Goal: Transaction & Acquisition: Purchase product/service

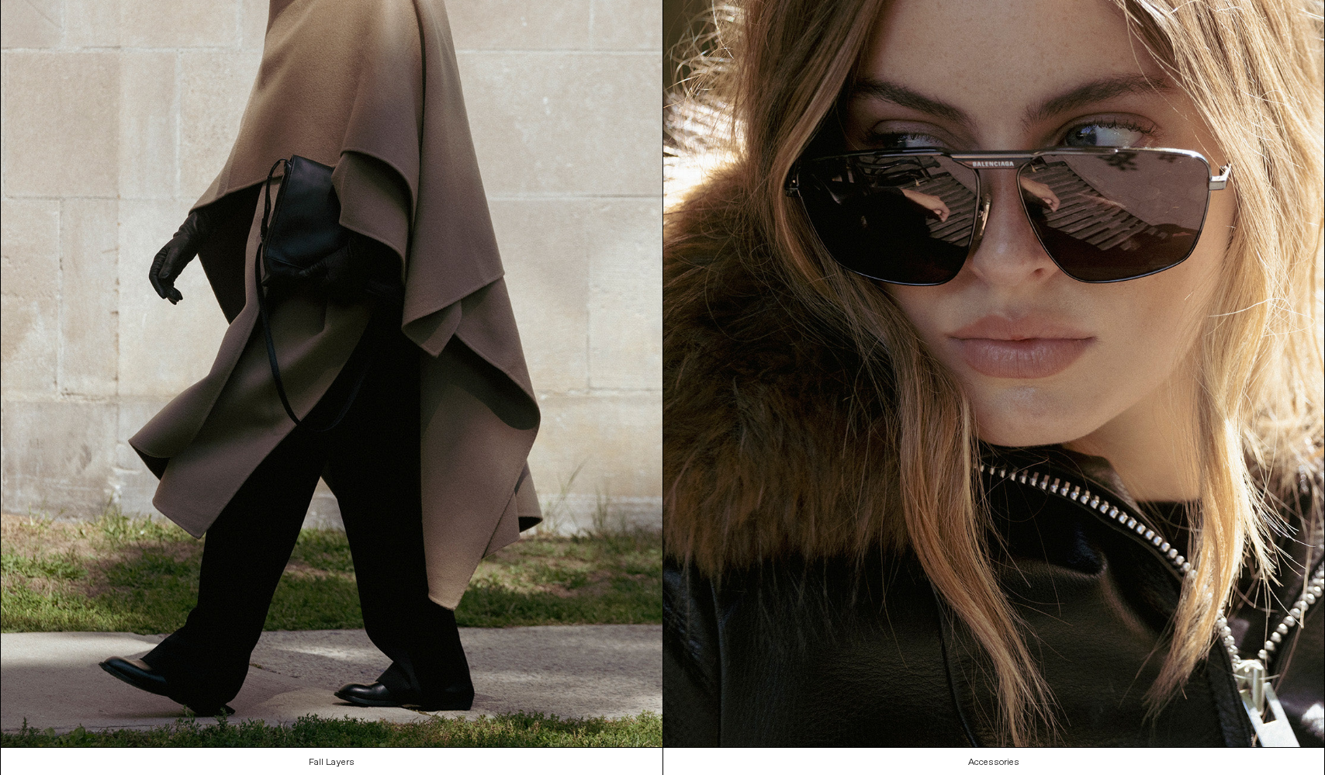
click at [523, 247] on div "Close dialog JOIN OUR MAILING LIST Subscribe to receive 10% off your first purc…" at bounding box center [662, 387] width 1325 height 775
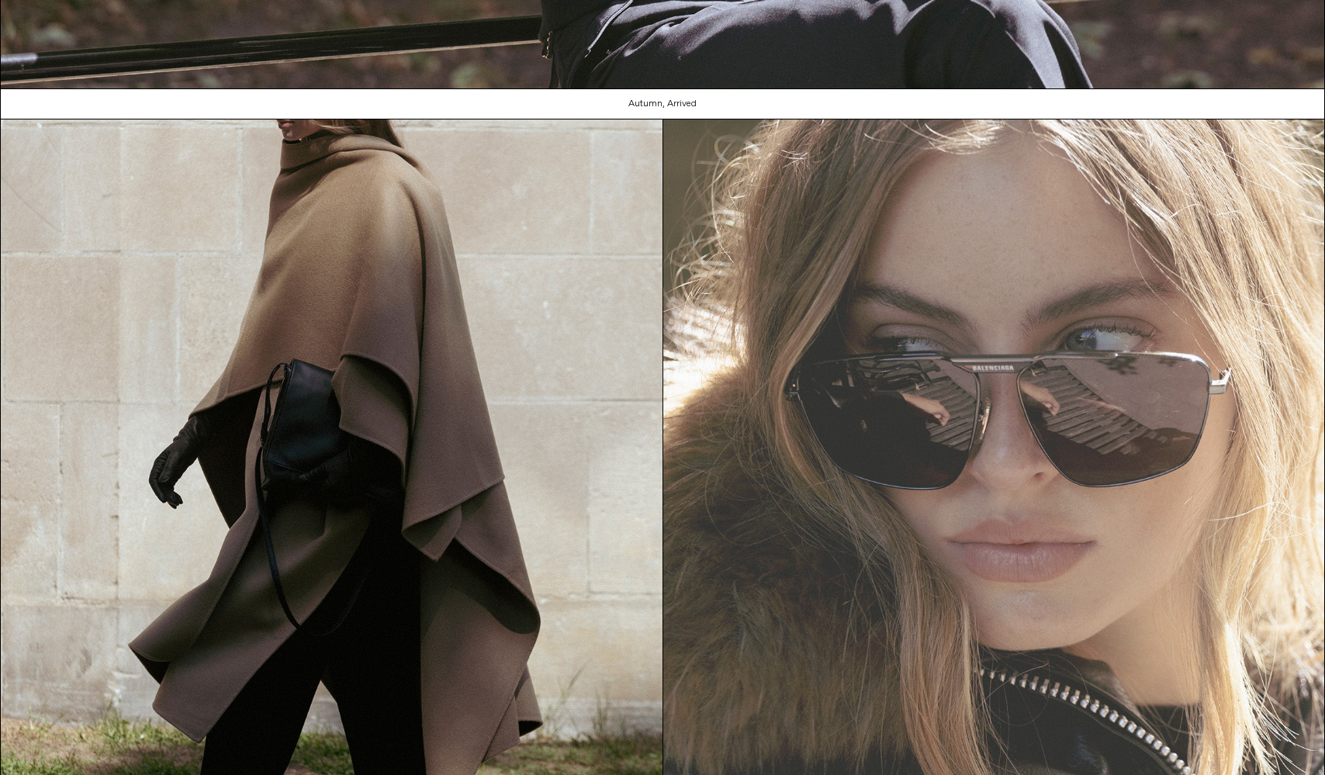
scroll to position [693, 0]
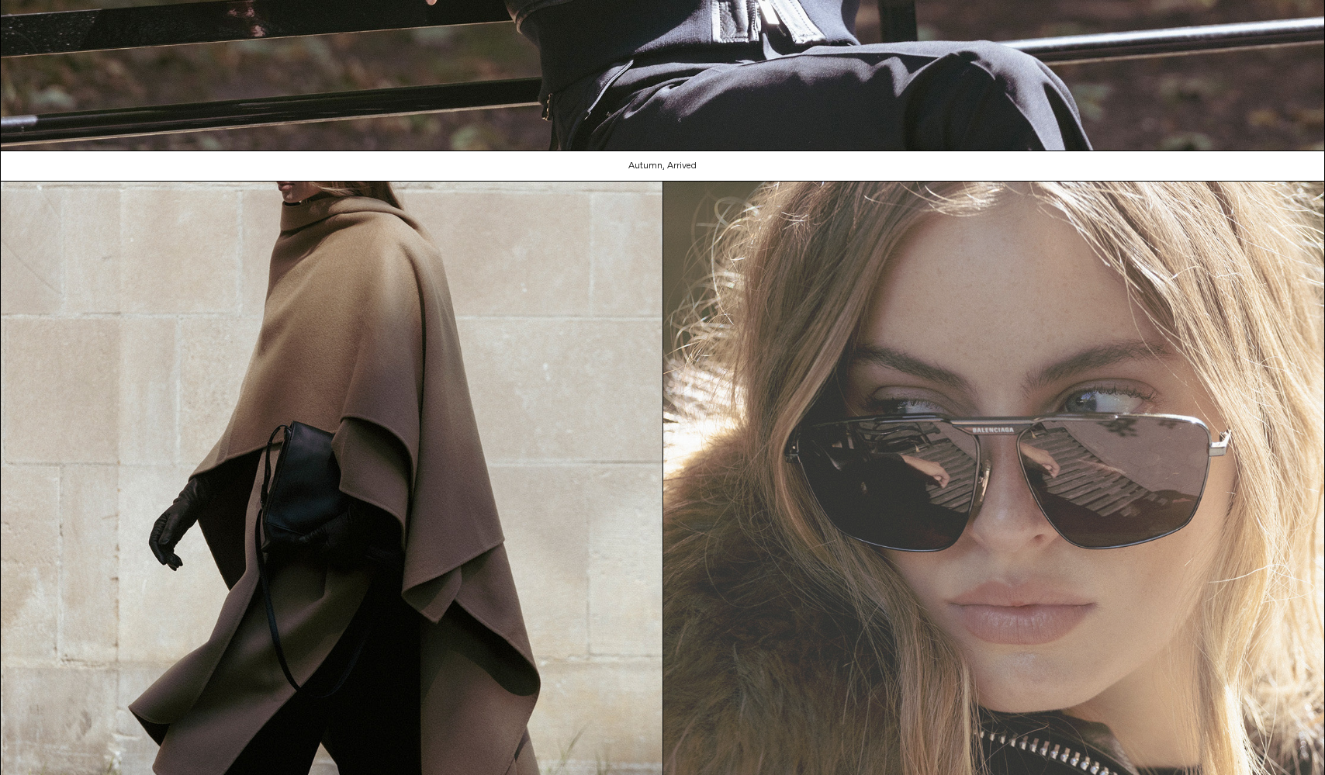
click at [1031, 371] on img at bounding box center [994, 596] width 662 height 831
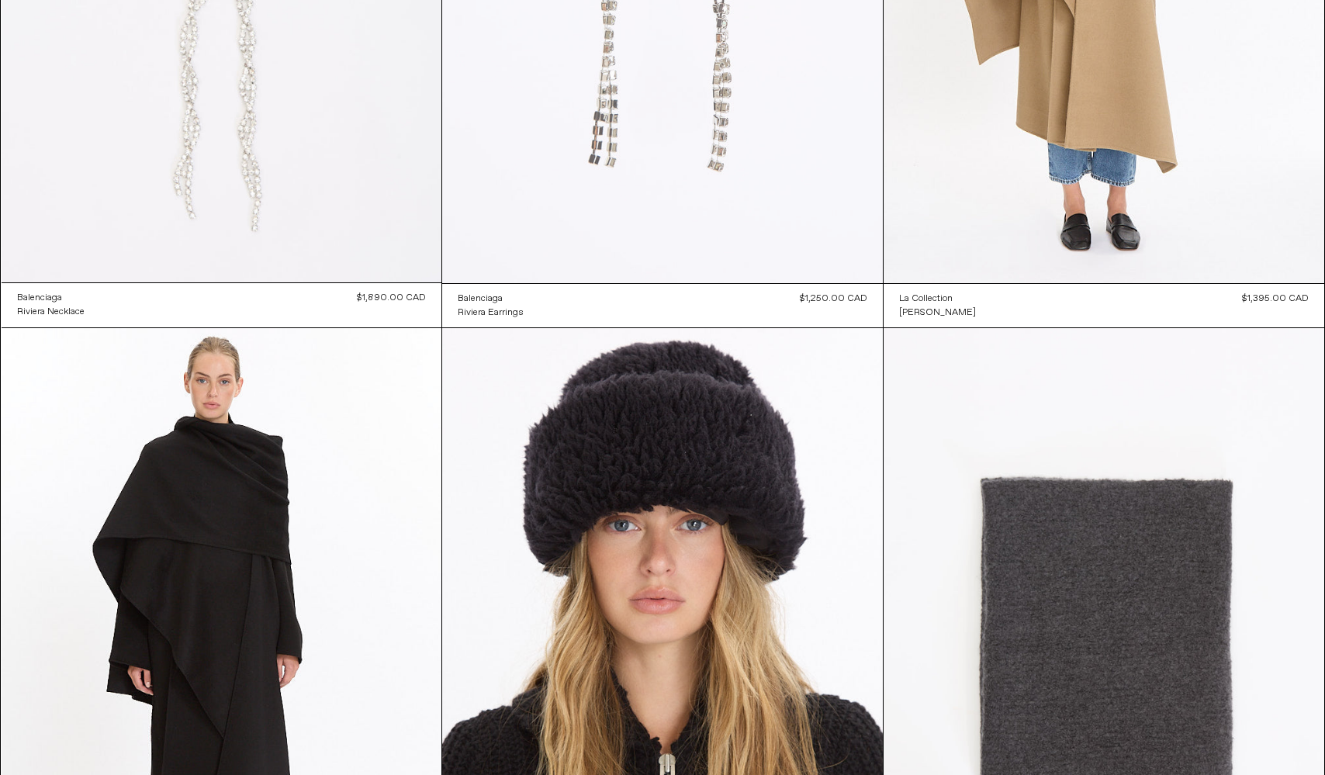
scroll to position [993, 0]
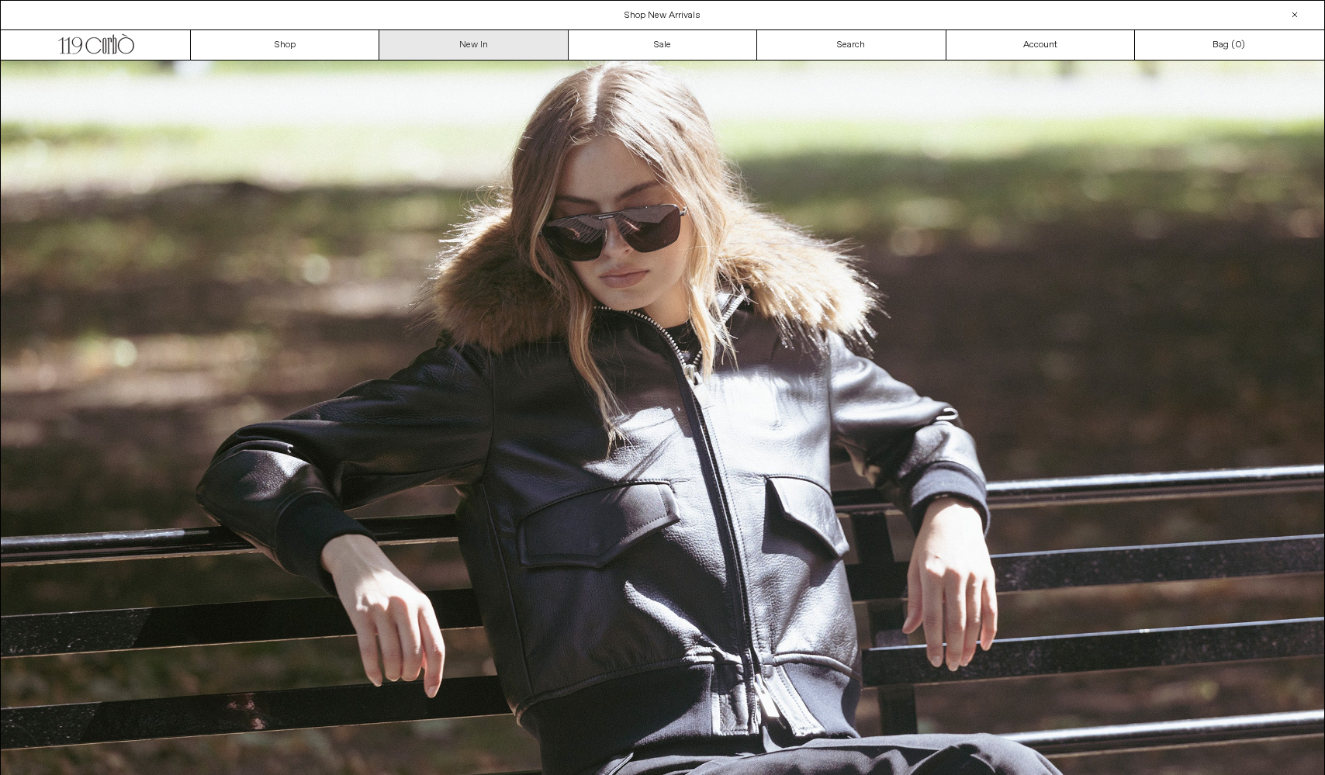
click at [437, 47] on link "New In" at bounding box center [473, 44] width 188 height 29
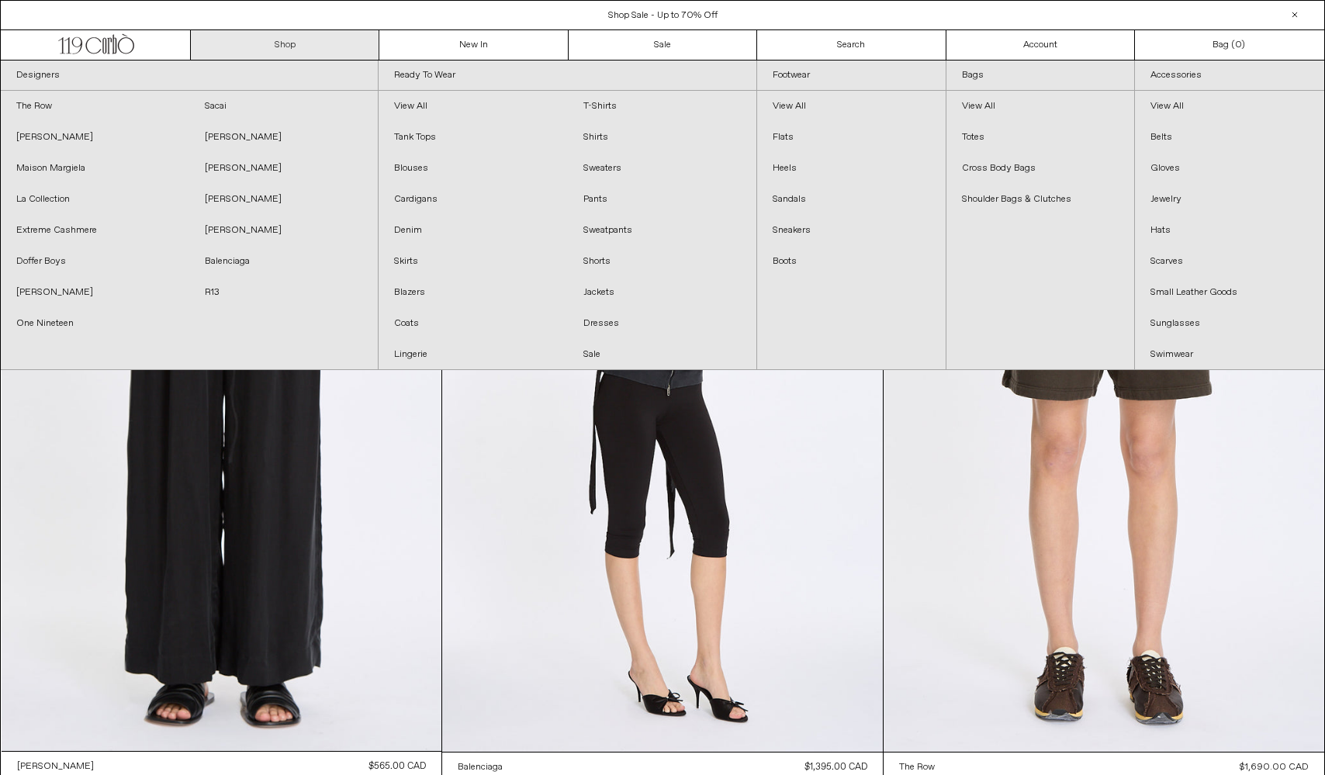
click at [315, 52] on link "Shop" at bounding box center [285, 44] width 188 height 29
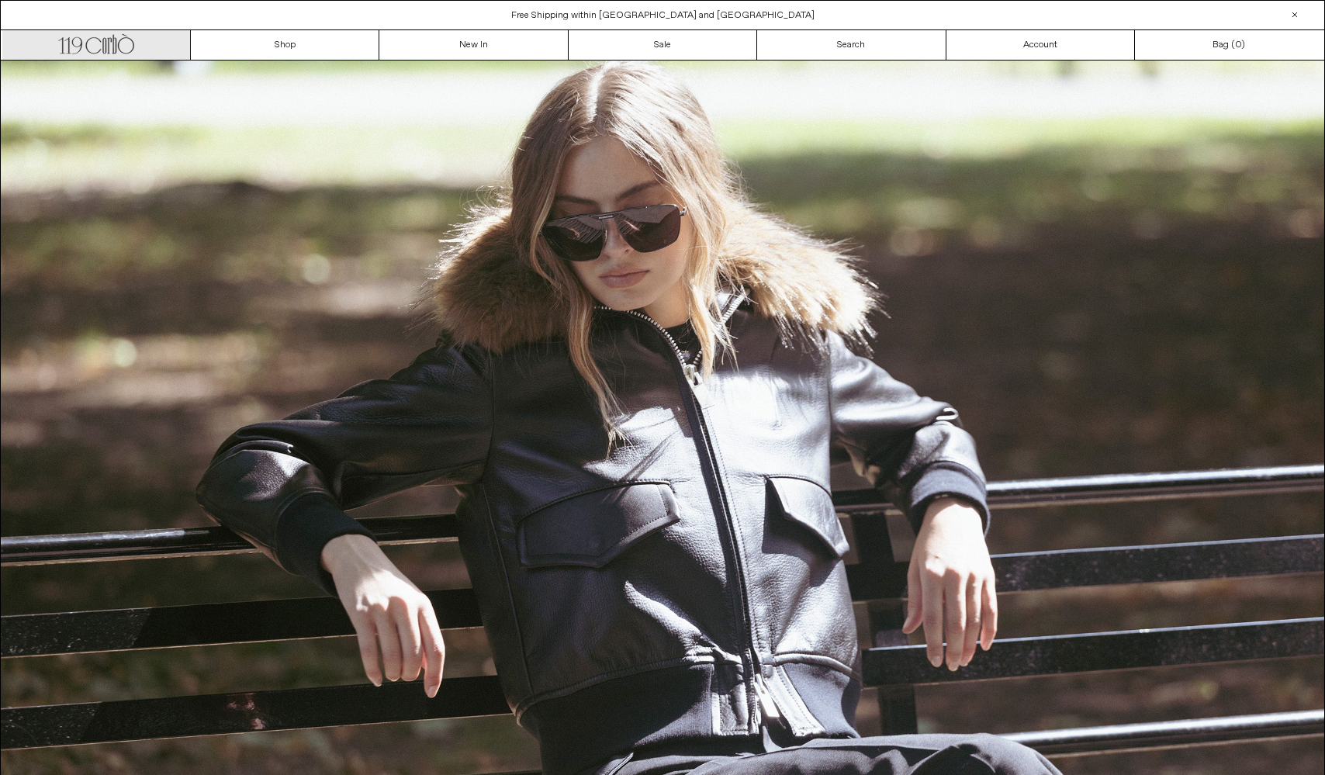
click at [146, 40] on link ".cls-1, .cls-2 { fill: #231f20; stroke: #231f20; stroke-miterlimit: 10; stroke-…" at bounding box center [96, 44] width 188 height 29
click at [655, 20] on span "Shop Sale - Up to 70% Off" at bounding box center [662, 15] width 109 height 12
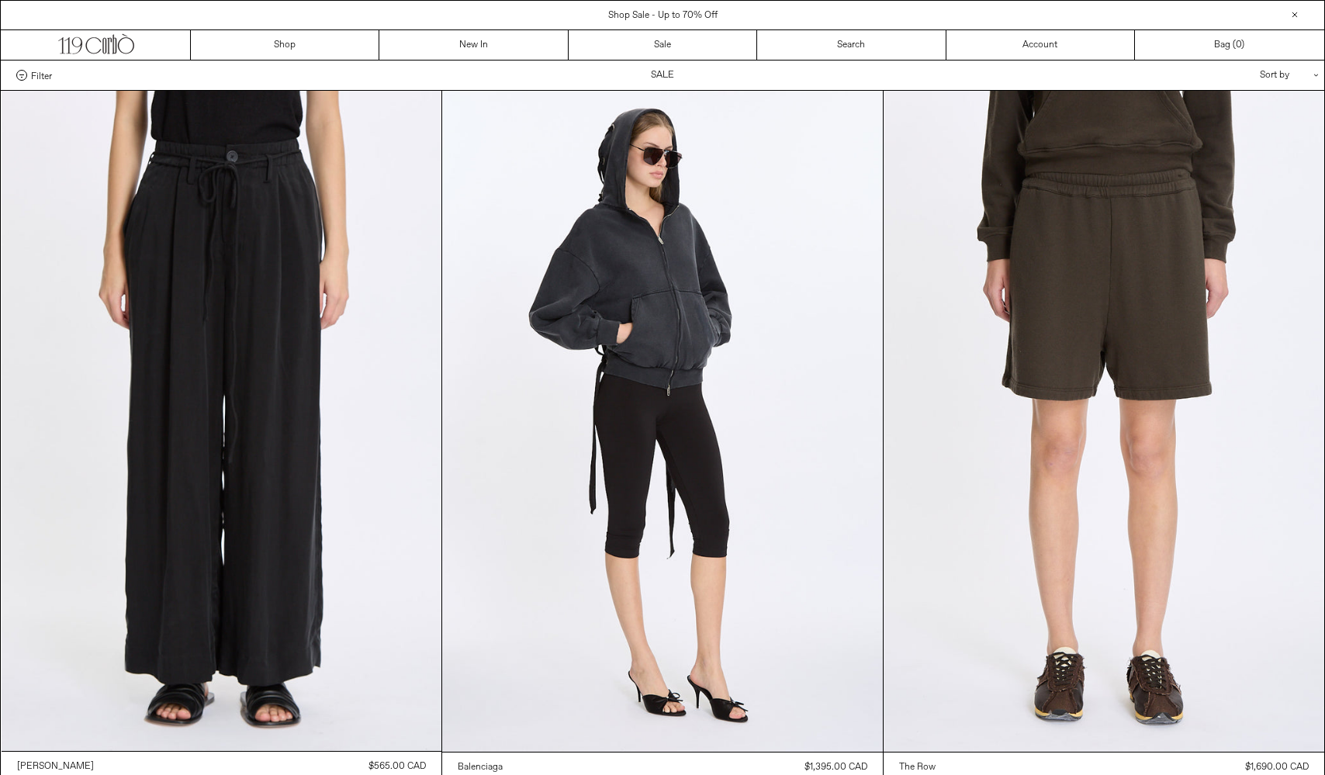
click at [1297, 18] on div at bounding box center [1294, 14] width 19 height 19
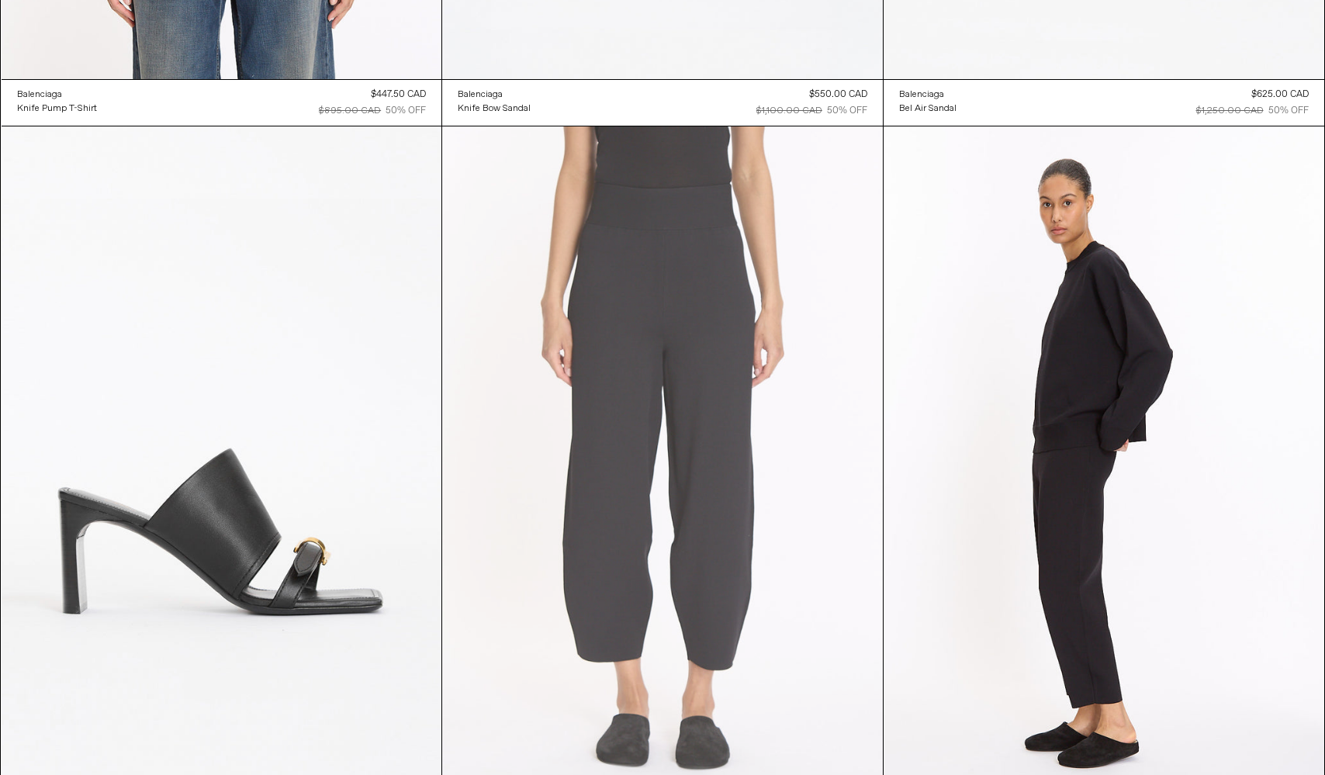
scroll to position [4221, 0]
